Goal: Book appointment/travel/reservation

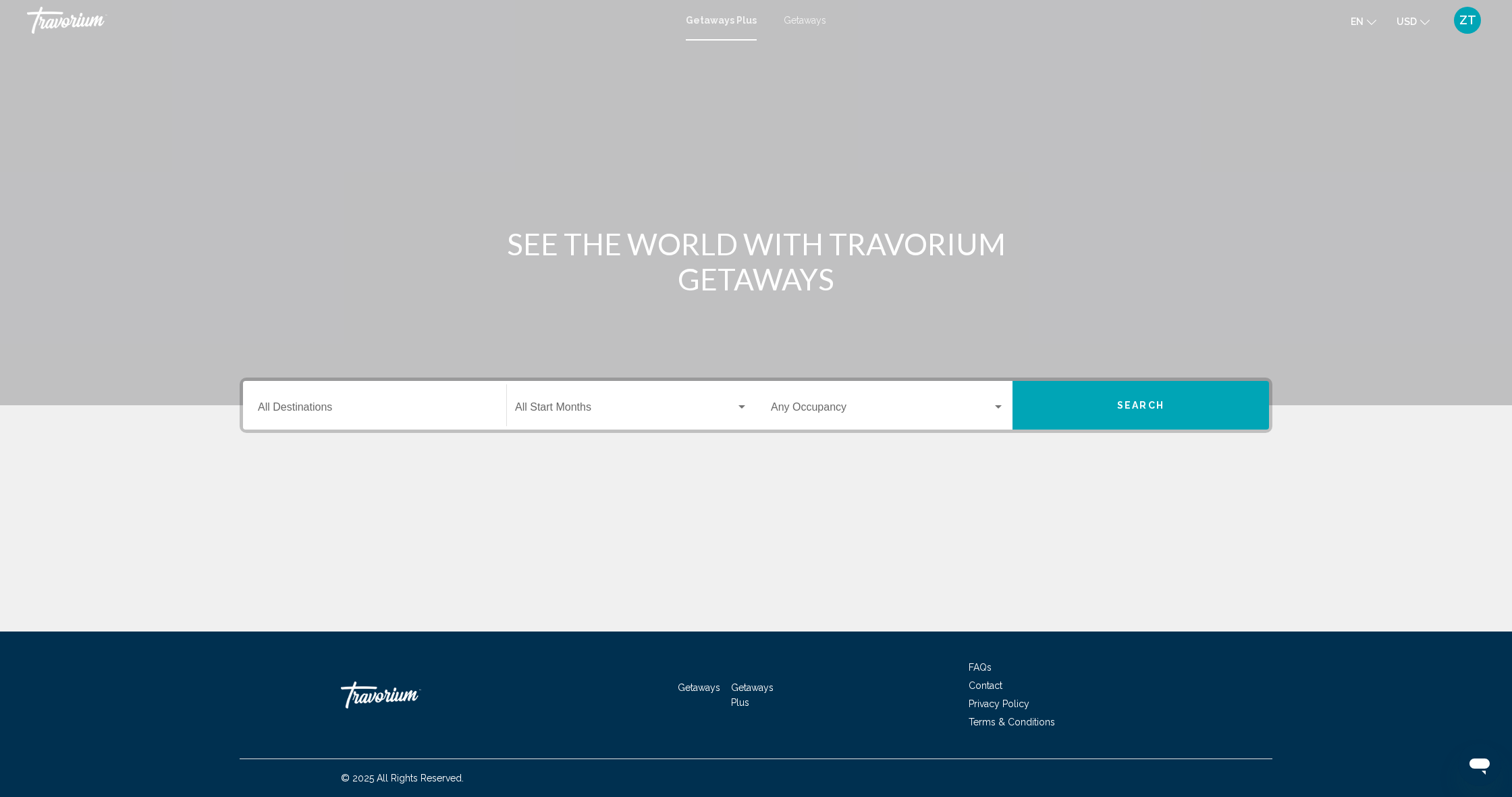
click at [374, 418] on div "Destination All Destinations" at bounding box center [374, 405] width 233 height 42
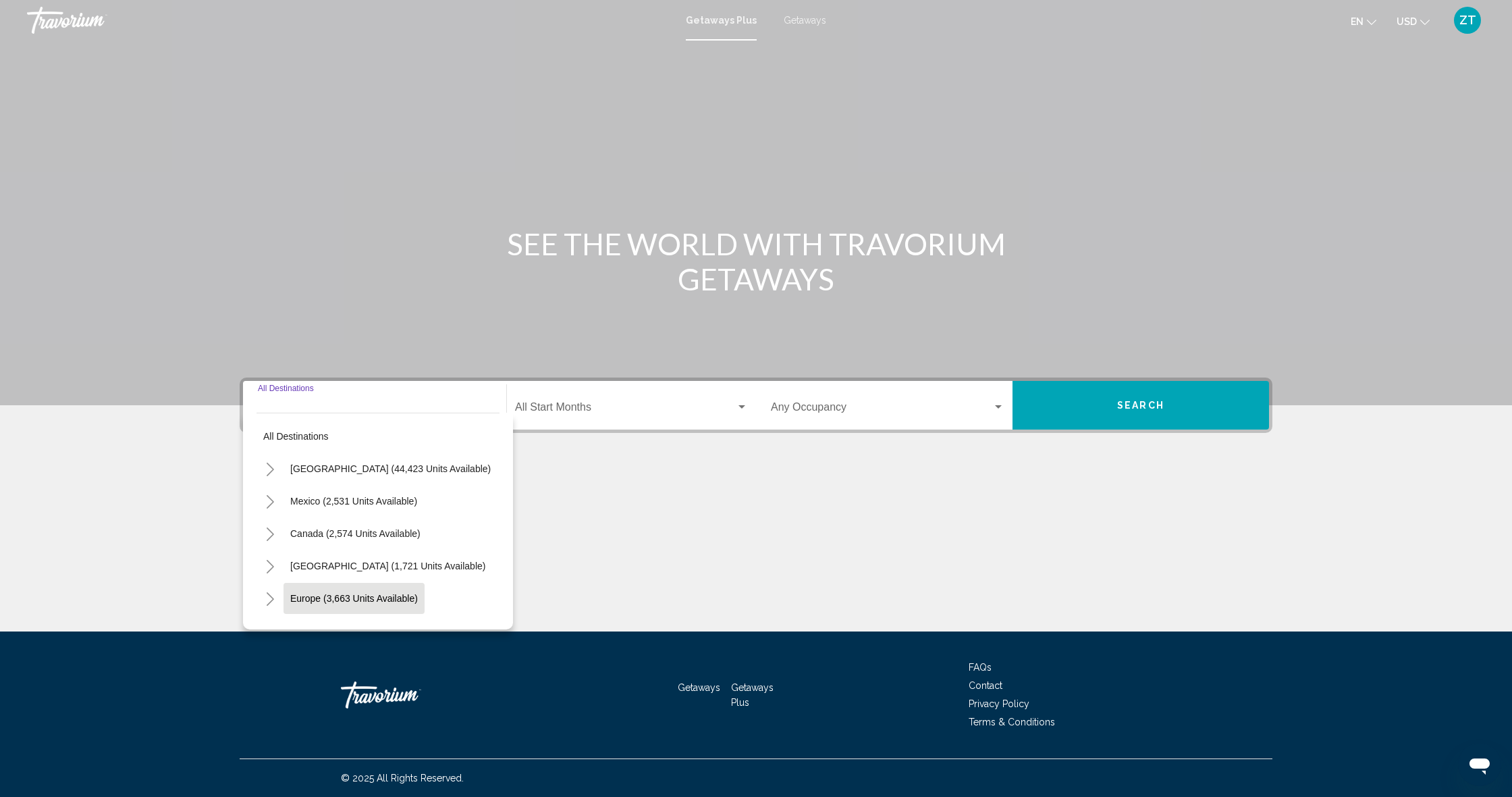
click at [335, 586] on button "Europe (3,663 units available)" at bounding box center [354, 598] width 141 height 32
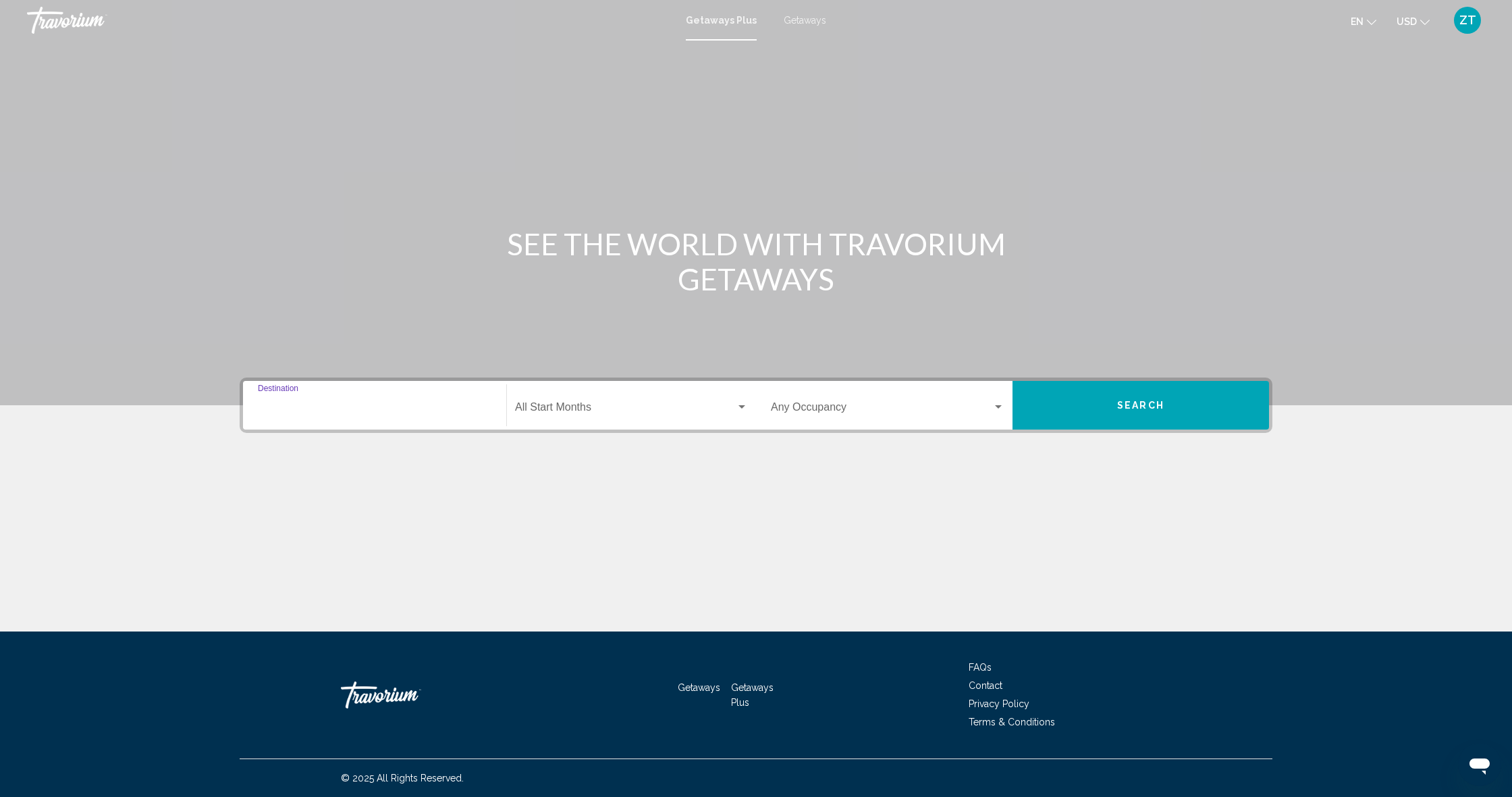
type input "**********"
click at [593, 401] on div "Start Month All Start Months" at bounding box center [631, 405] width 232 height 42
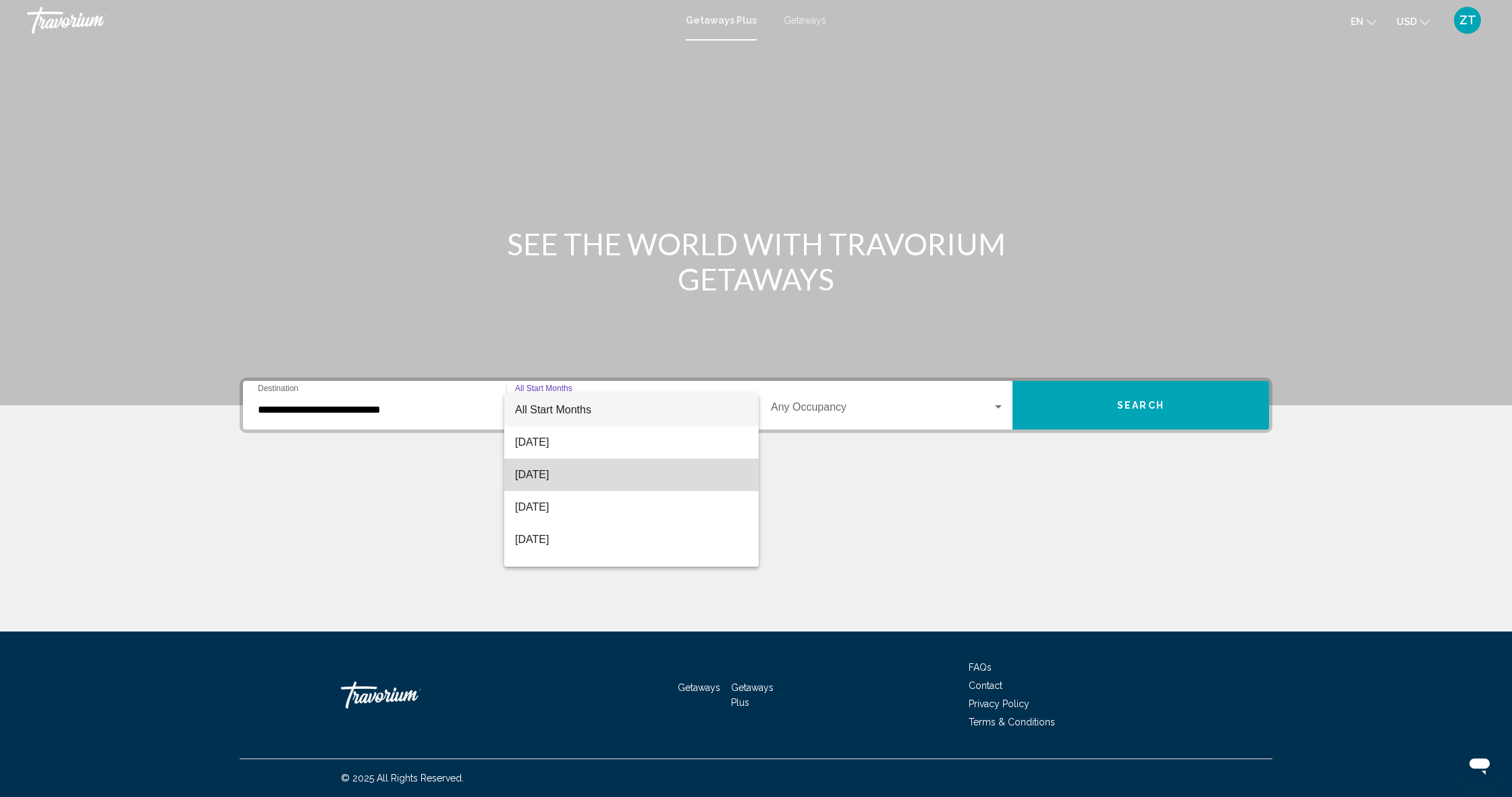
click at [604, 467] on span "[DATE]" at bounding box center [631, 474] width 232 height 33
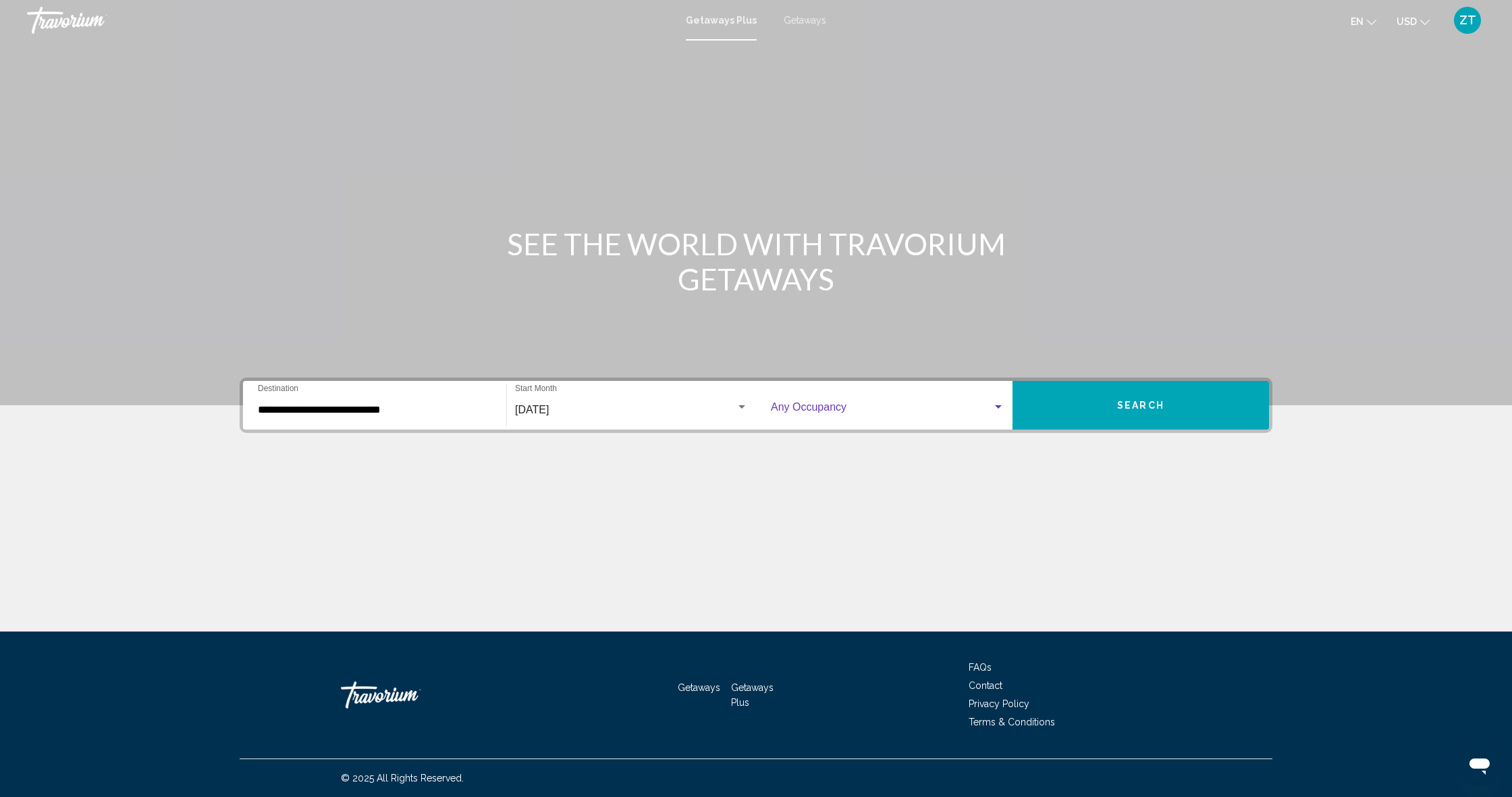
click at [892, 408] on span "Search widget" at bounding box center [882, 410] width 222 height 12
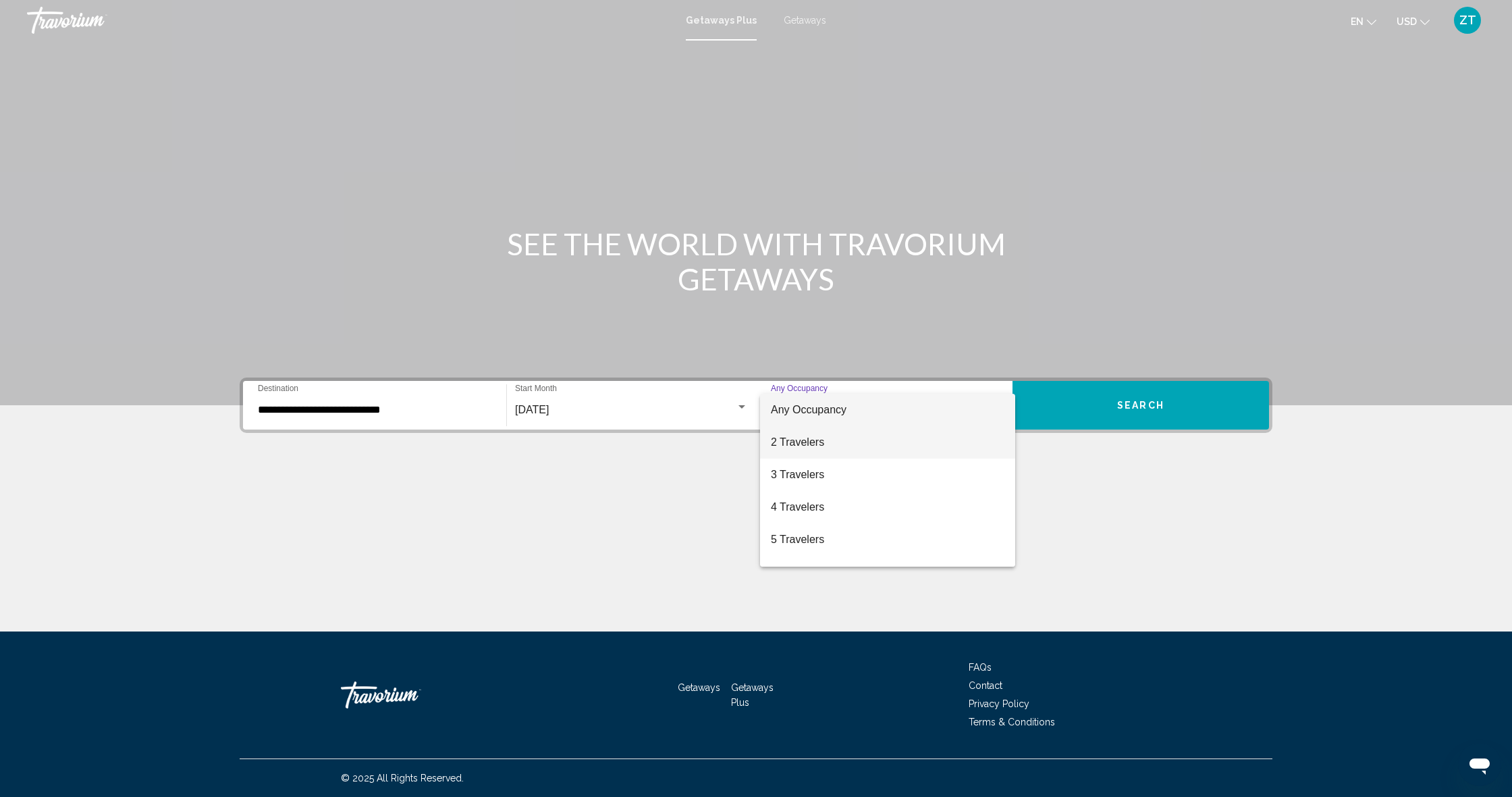
drag, startPoint x: 821, startPoint y: 441, endPoint x: 831, endPoint y: 434, distance: 12.2
click at [822, 438] on span "2 Travelers" at bounding box center [887, 441] width 233 height 33
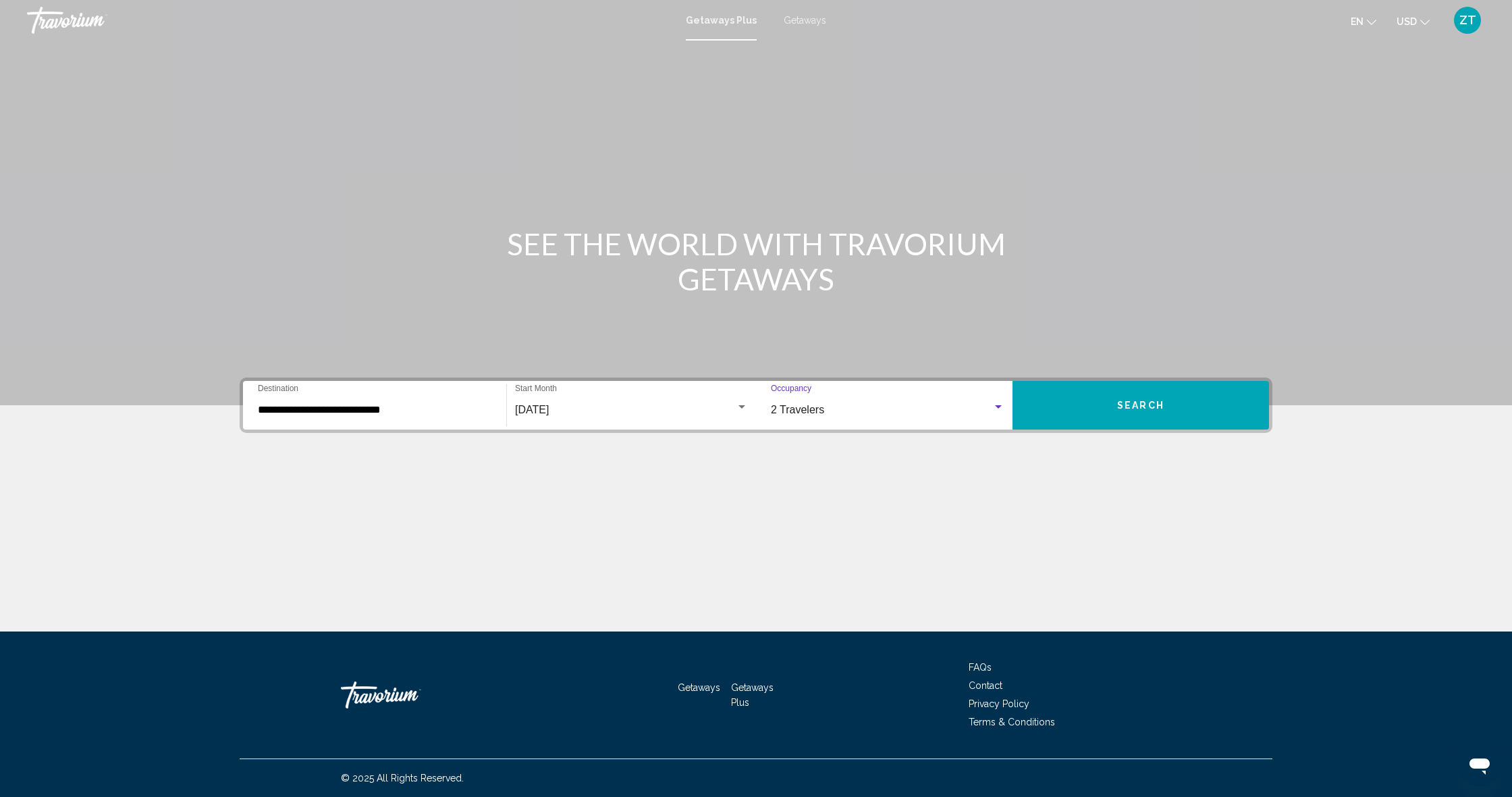
click at [1080, 421] on button "Search" at bounding box center [1141, 405] width 256 height 48
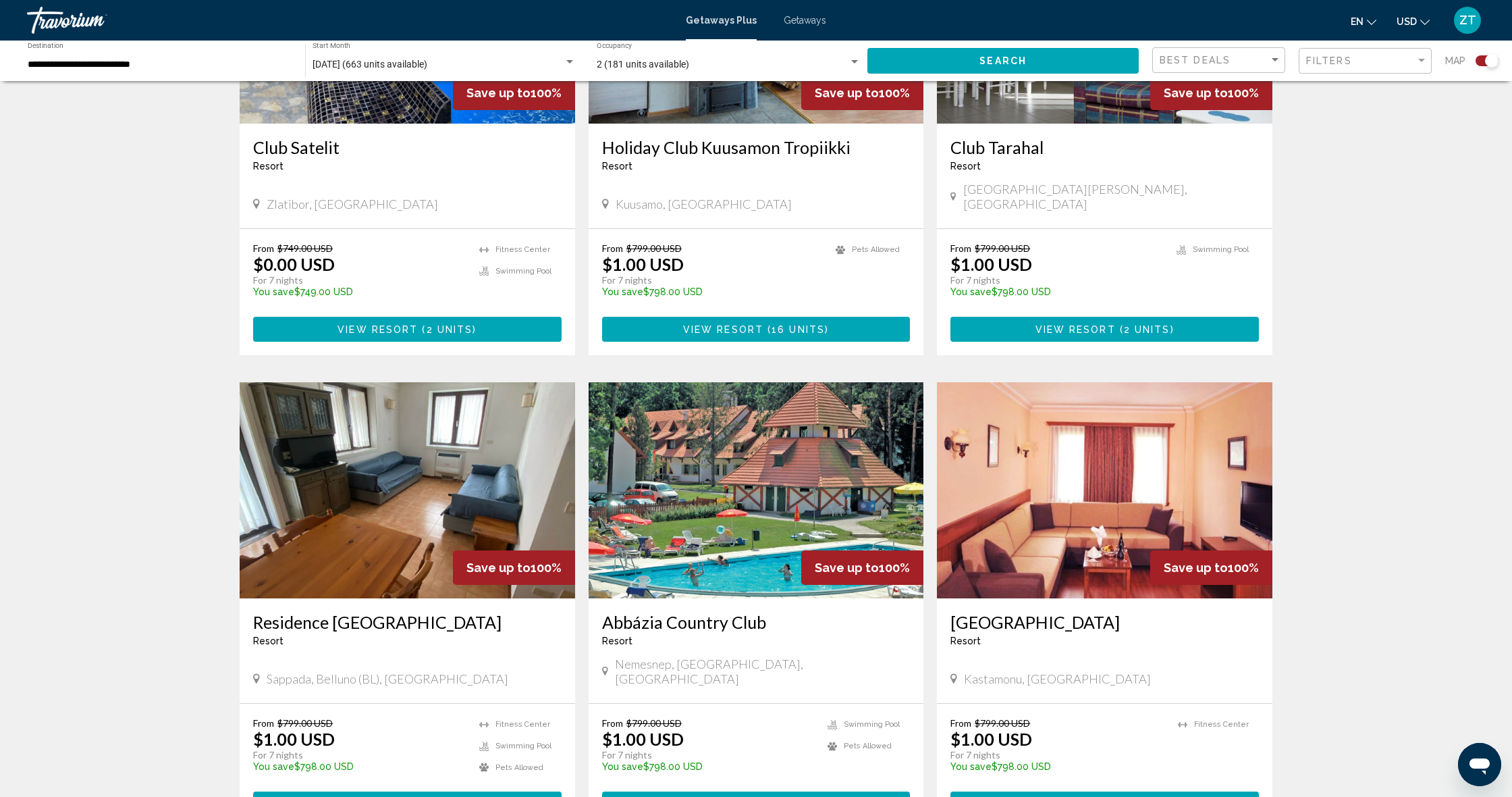
scroll to position [1590, 0]
